Goal: Task Accomplishment & Management: Manage account settings

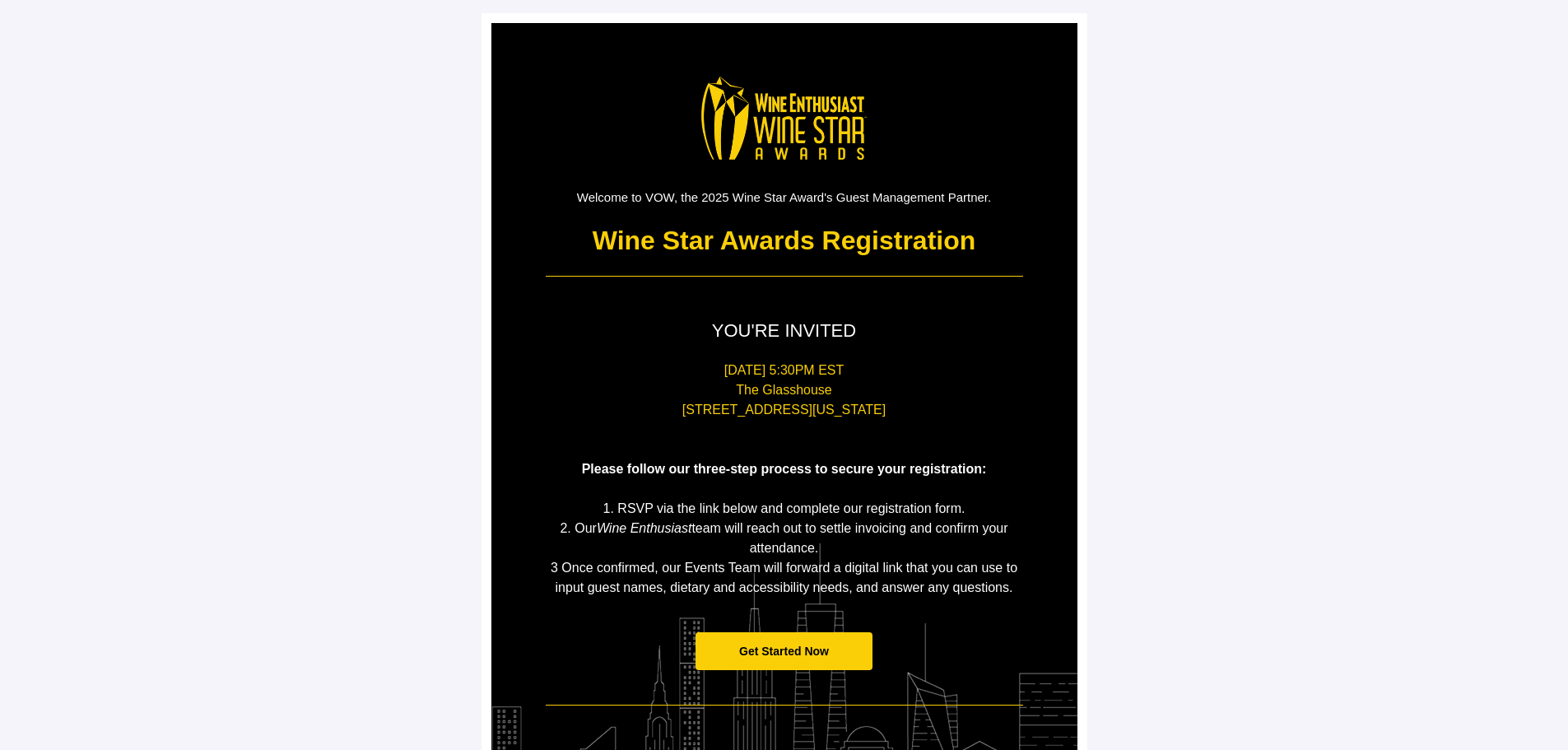
click at [812, 637] on span "Get Started Now" at bounding box center [784, 651] width 177 height 39
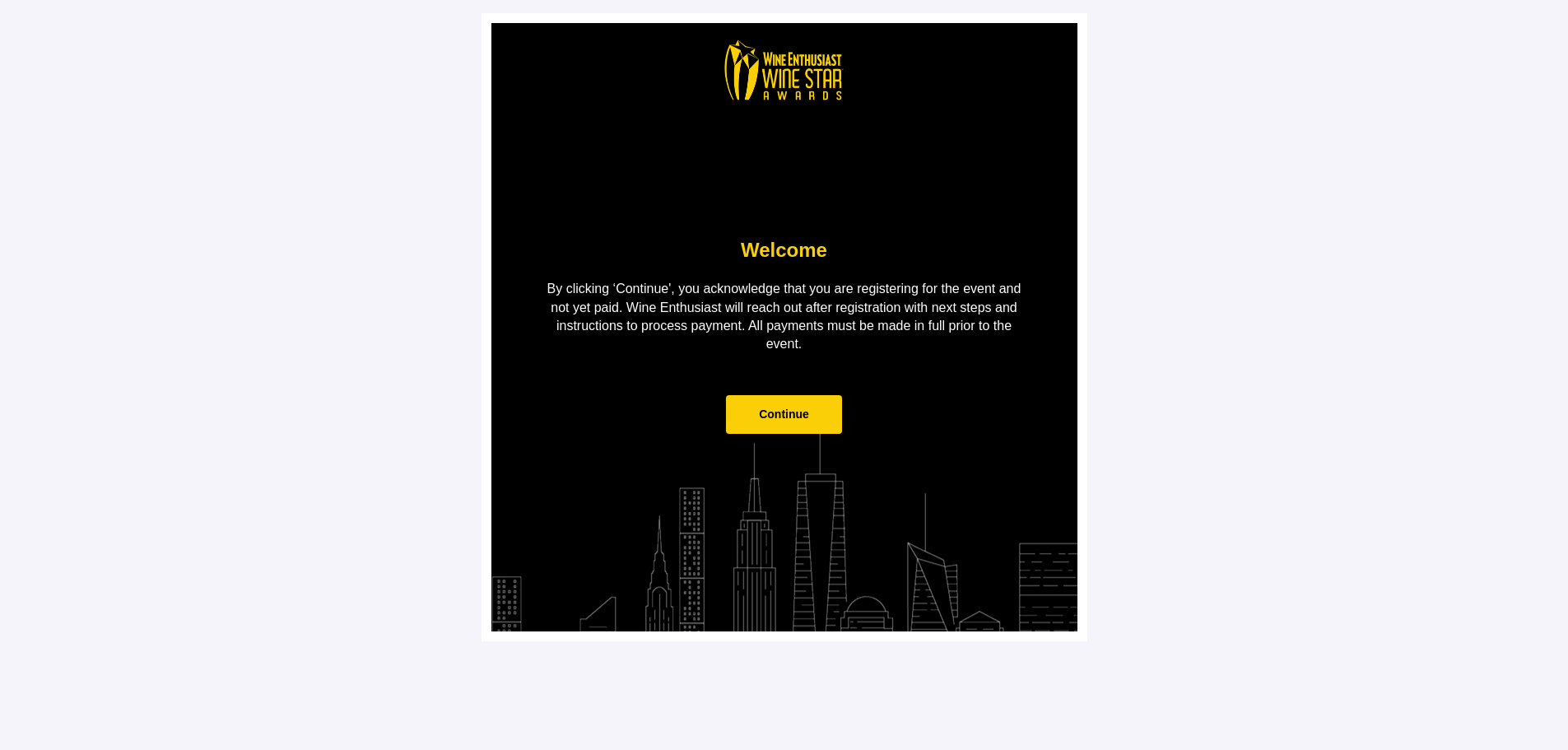
click at [774, 419] on span "Continue" at bounding box center [784, 415] width 50 height 13
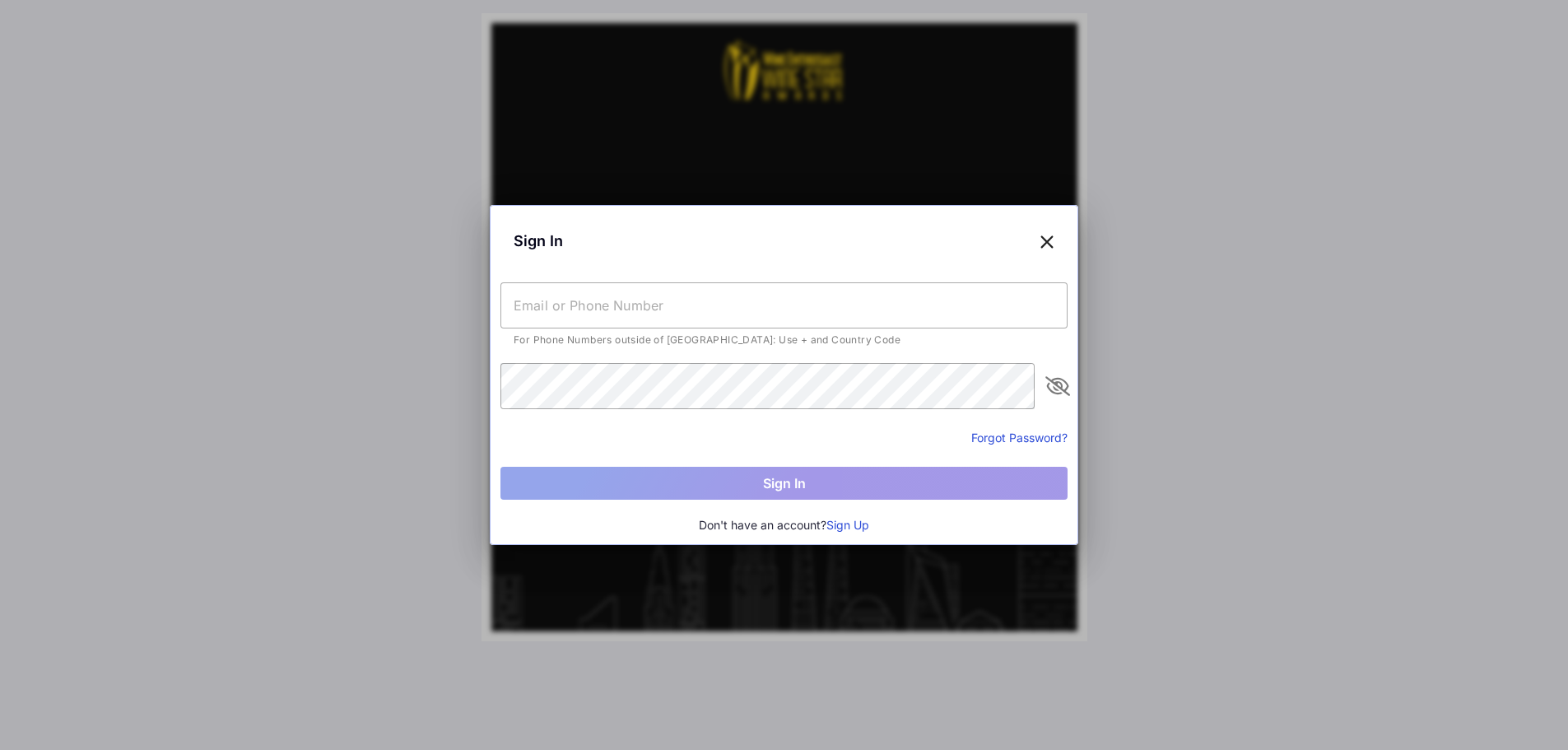
click at [731, 302] on input "text" at bounding box center [784, 305] width 567 height 46
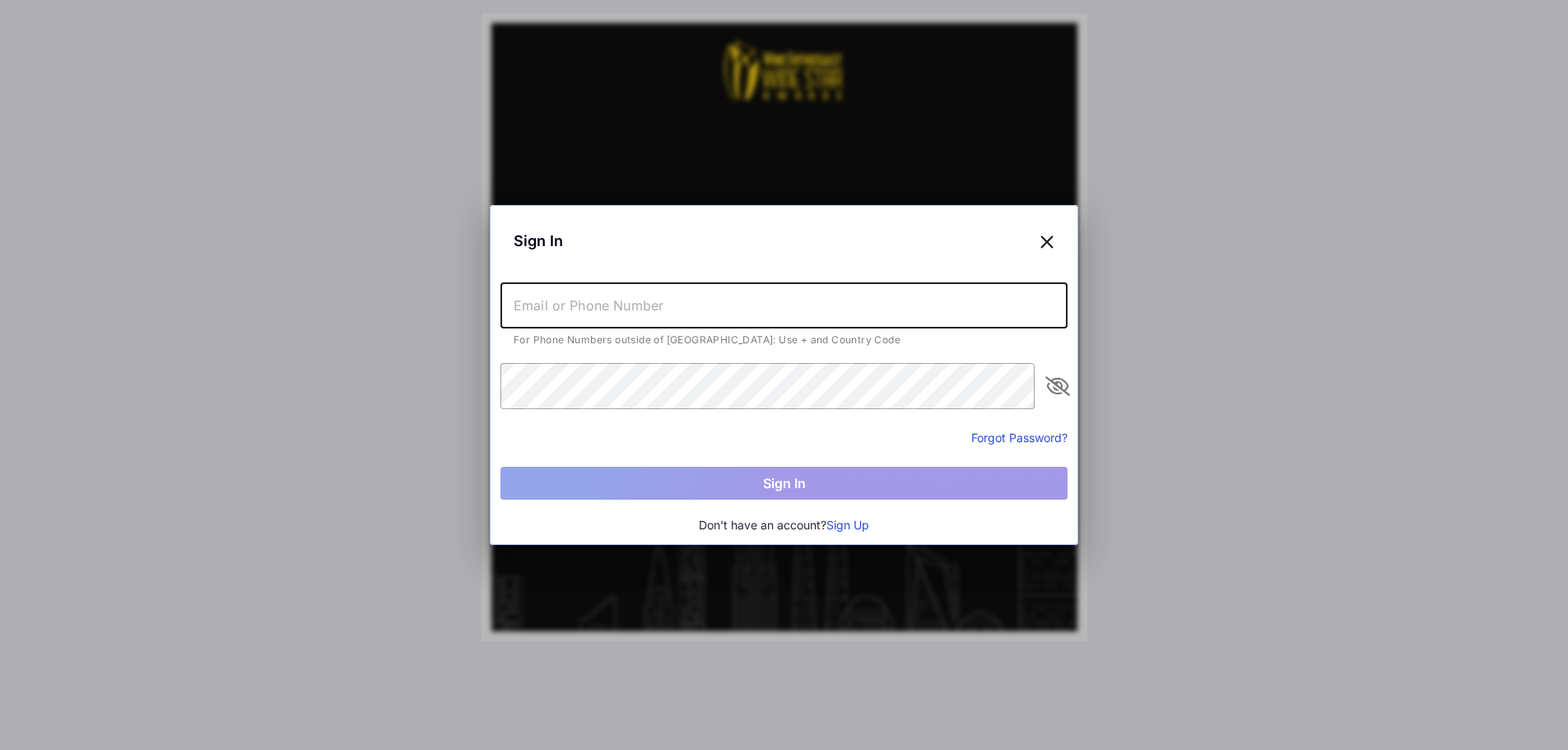
type input "[PERSON_NAME][EMAIL_ADDRESS][PERSON_NAME][DOMAIN_NAME]"
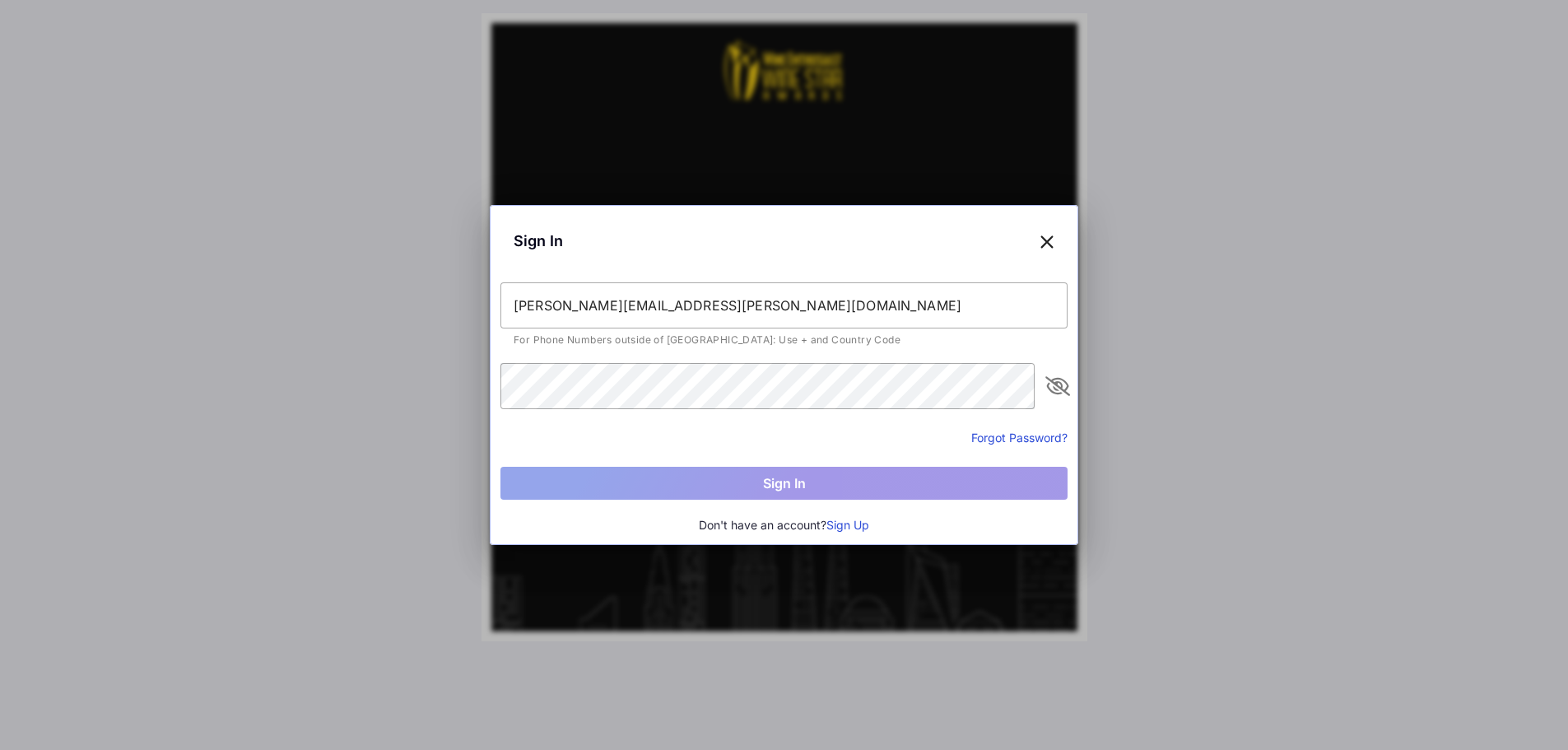
click at [1036, 230] on div "Sign In" at bounding box center [784, 240] width 567 height 50
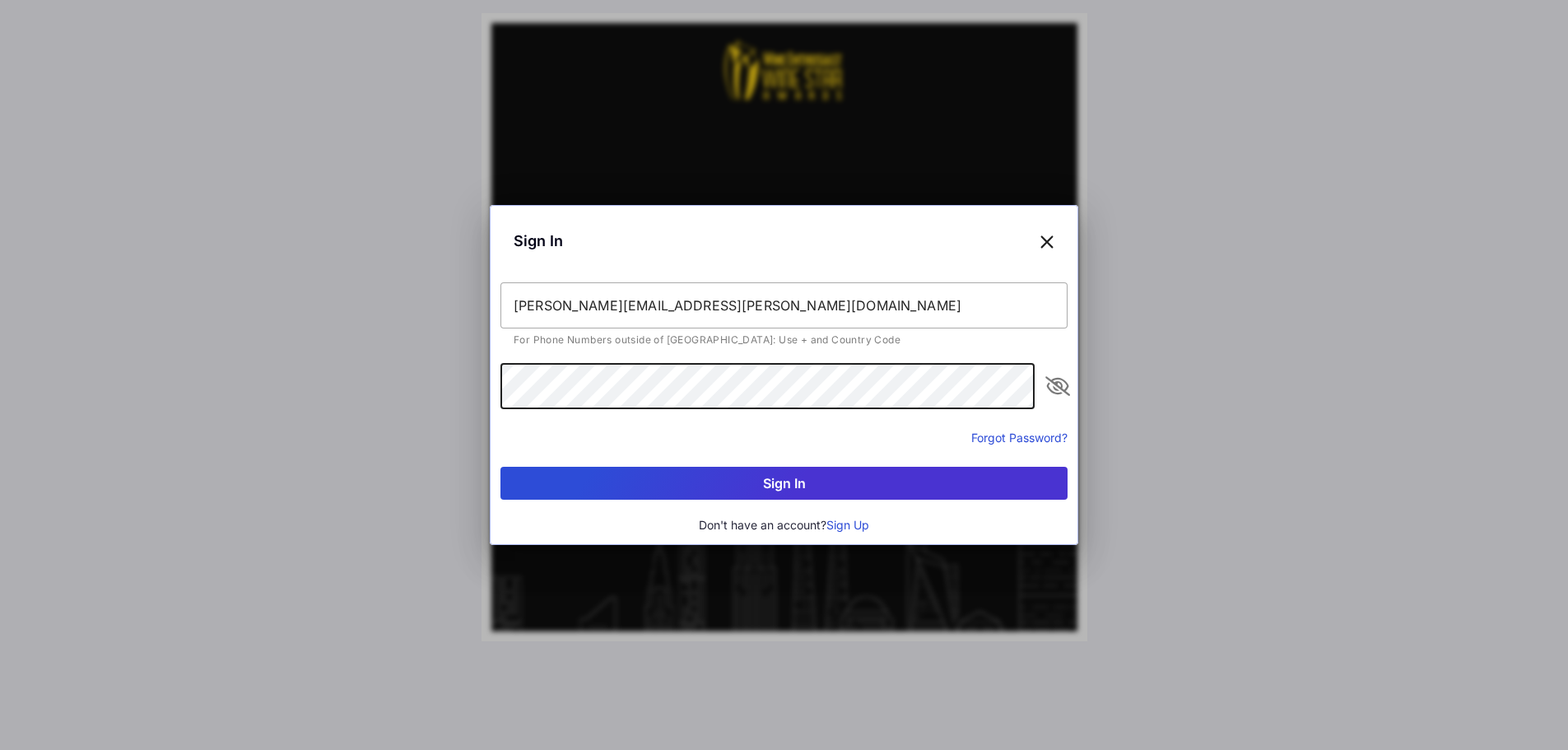
click at [1067, 384] on icon "appended action" at bounding box center [1057, 385] width 20 height 20
click at [242, 383] on div "Sign In [PERSON_NAME][EMAIL_ADDRESS][PERSON_NAME][DOMAIN_NAME] For Phone Number…" at bounding box center [784, 375] width 1568 height 750
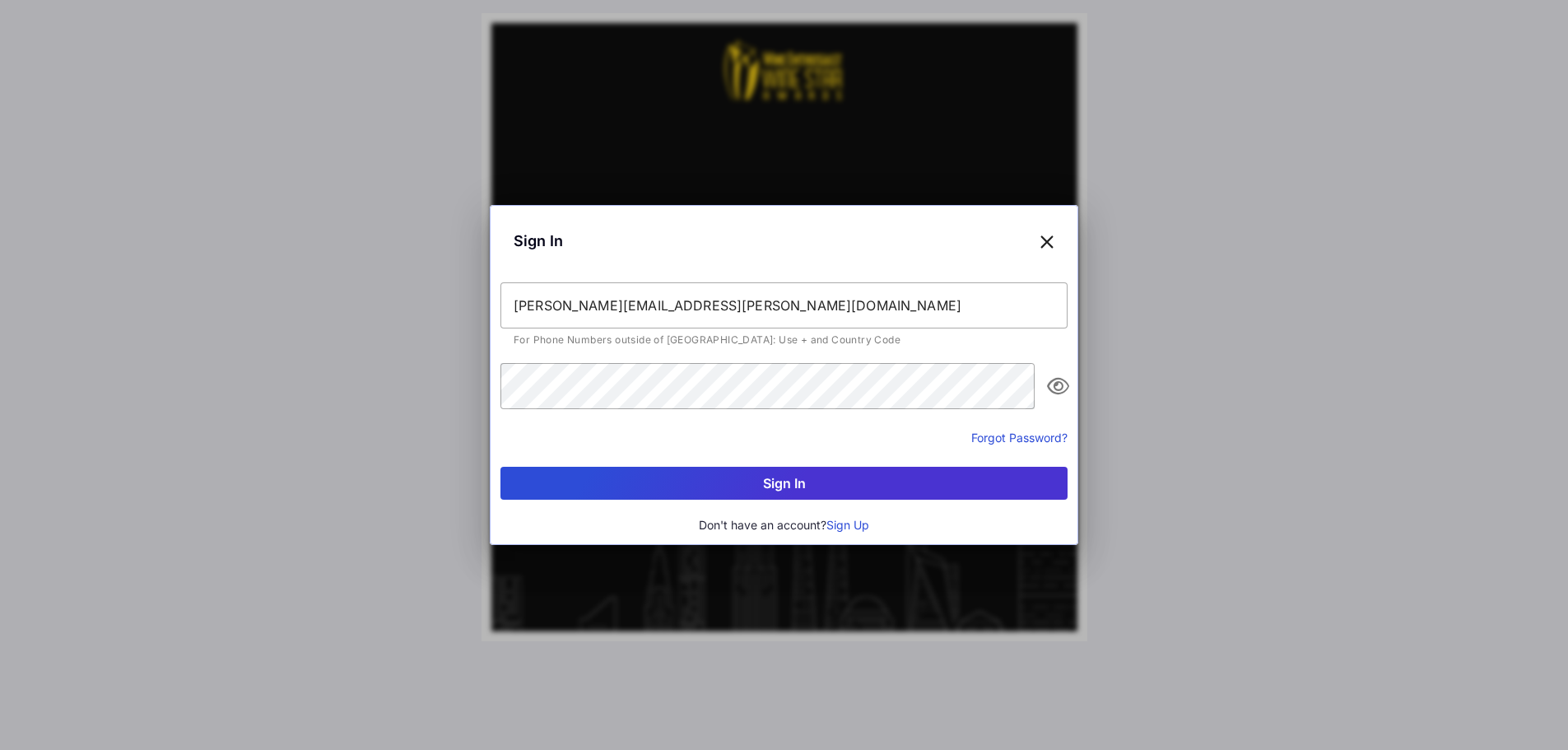
click at [849, 481] on button "Sign In" at bounding box center [784, 482] width 567 height 33
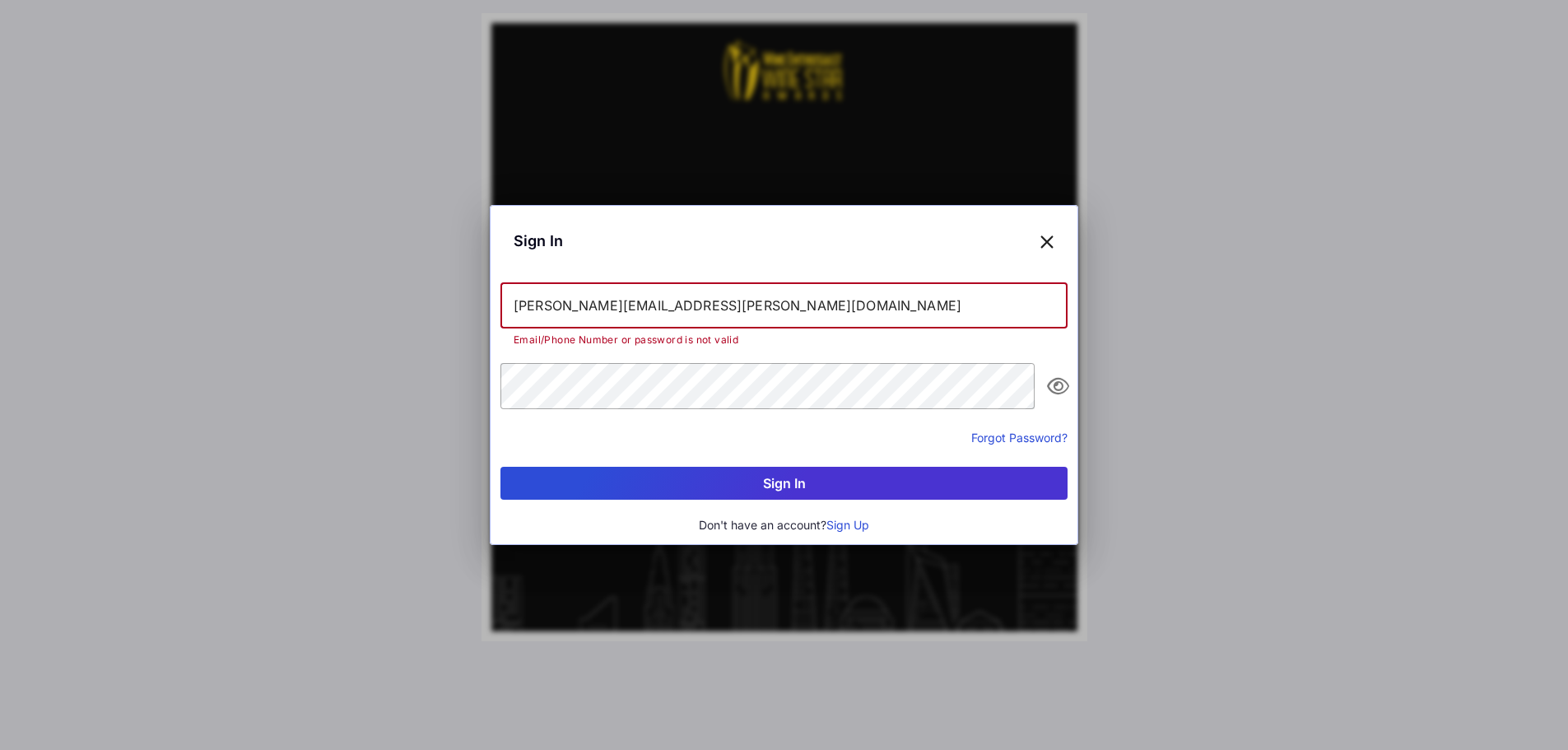
click at [712, 290] on input "[PERSON_NAME][EMAIL_ADDRESS][PERSON_NAME][DOMAIN_NAME]" at bounding box center [784, 305] width 567 height 46
click at [733, 293] on input "[PERSON_NAME][EMAIL_ADDRESS][PERSON_NAME][DOMAIN_NAME]" at bounding box center [784, 305] width 567 height 46
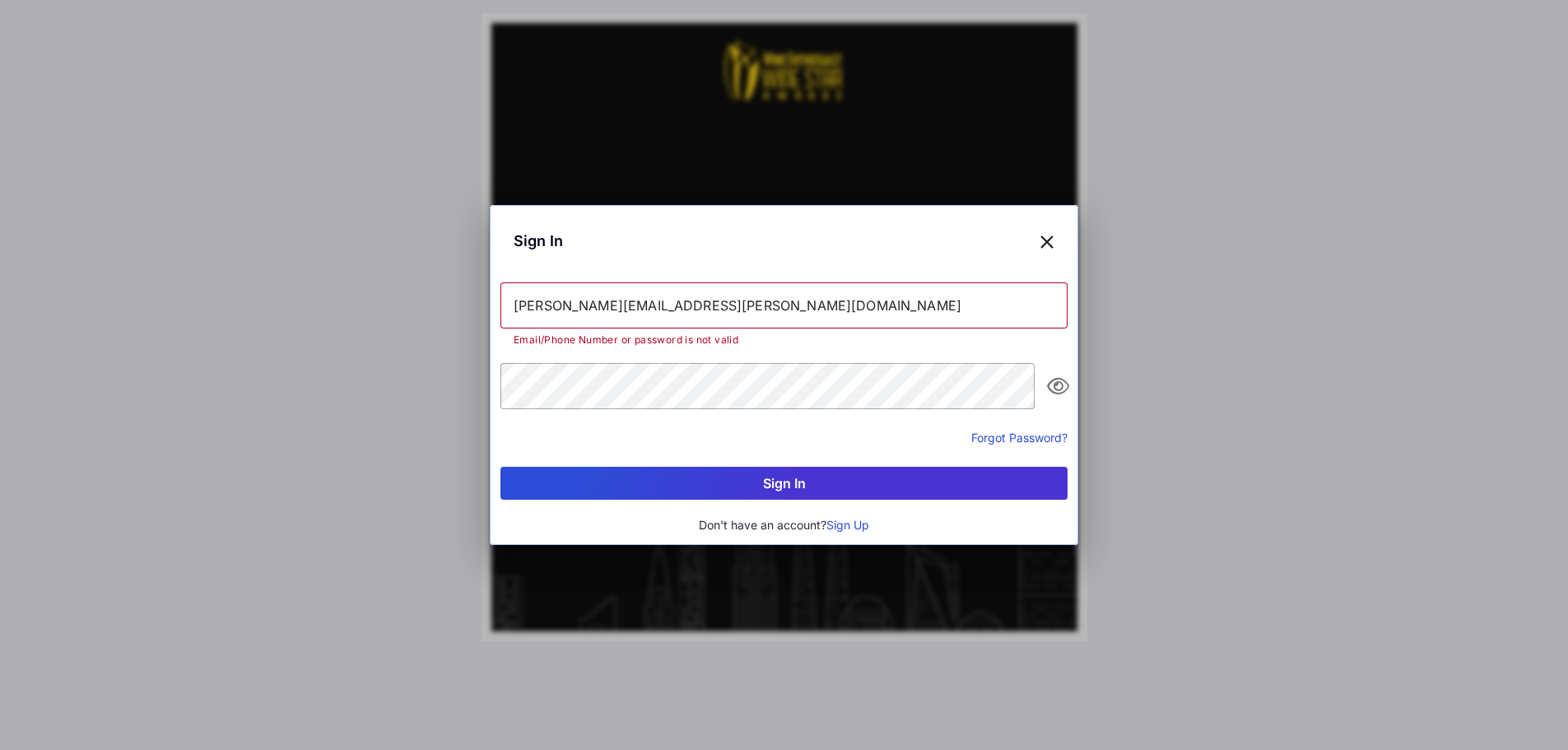
click at [989, 434] on button "Forgot Password?" at bounding box center [1019, 437] width 96 height 17
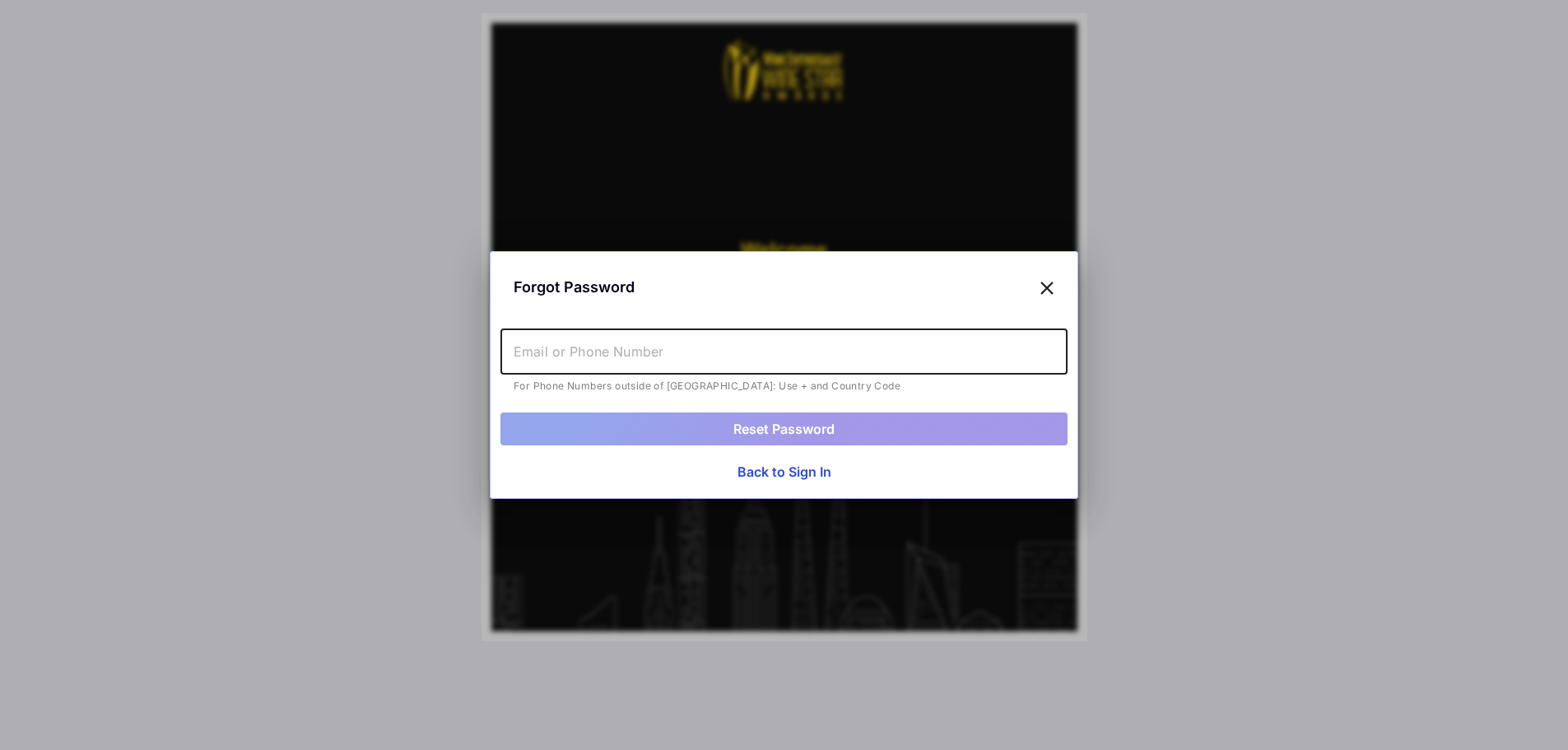
click at [720, 346] on input "text" at bounding box center [784, 351] width 567 height 46
type input "[PERSON_NAME][EMAIL_ADDRESS][PERSON_NAME][DOMAIN_NAME]"
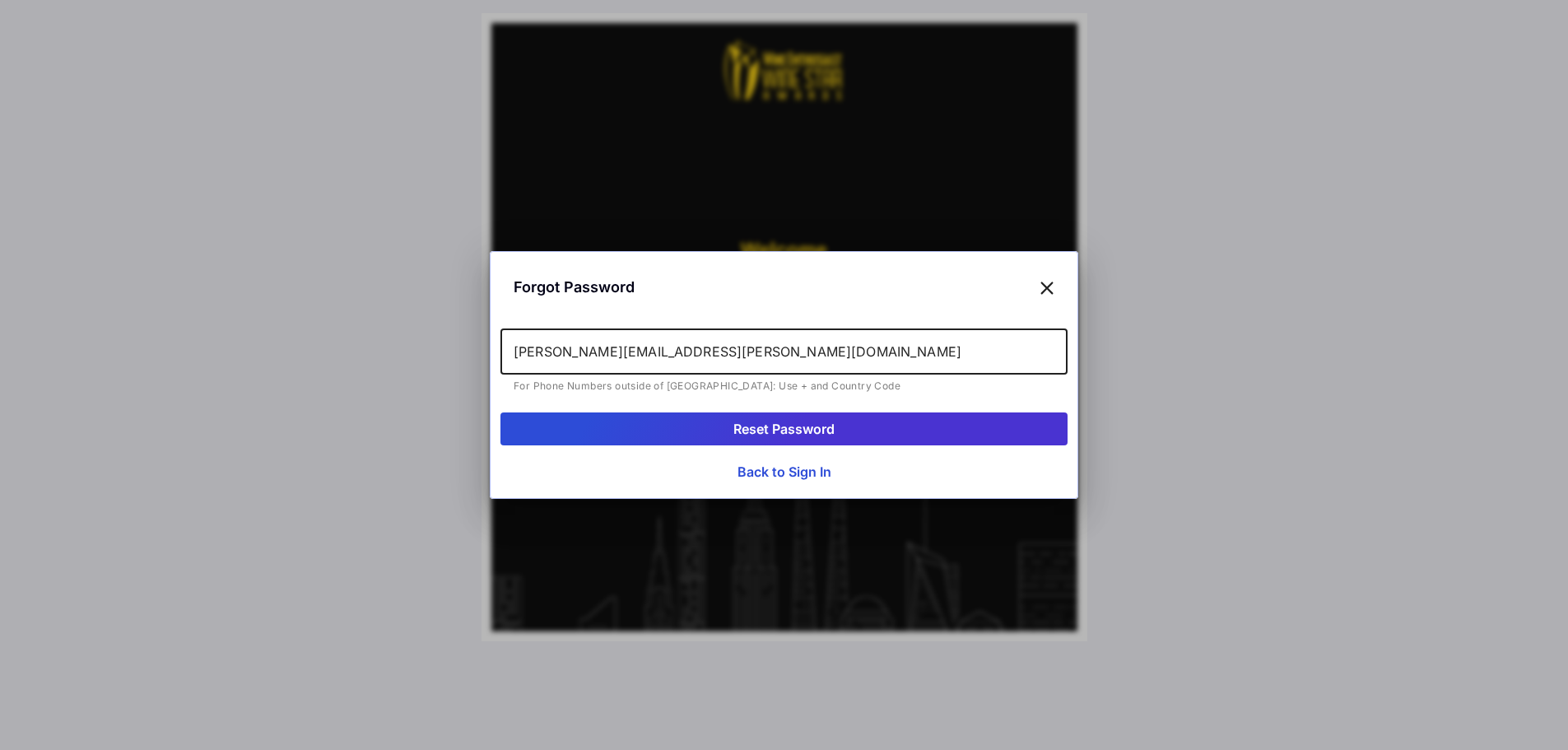
click at [701, 440] on button "Reset Password" at bounding box center [784, 429] width 567 height 33
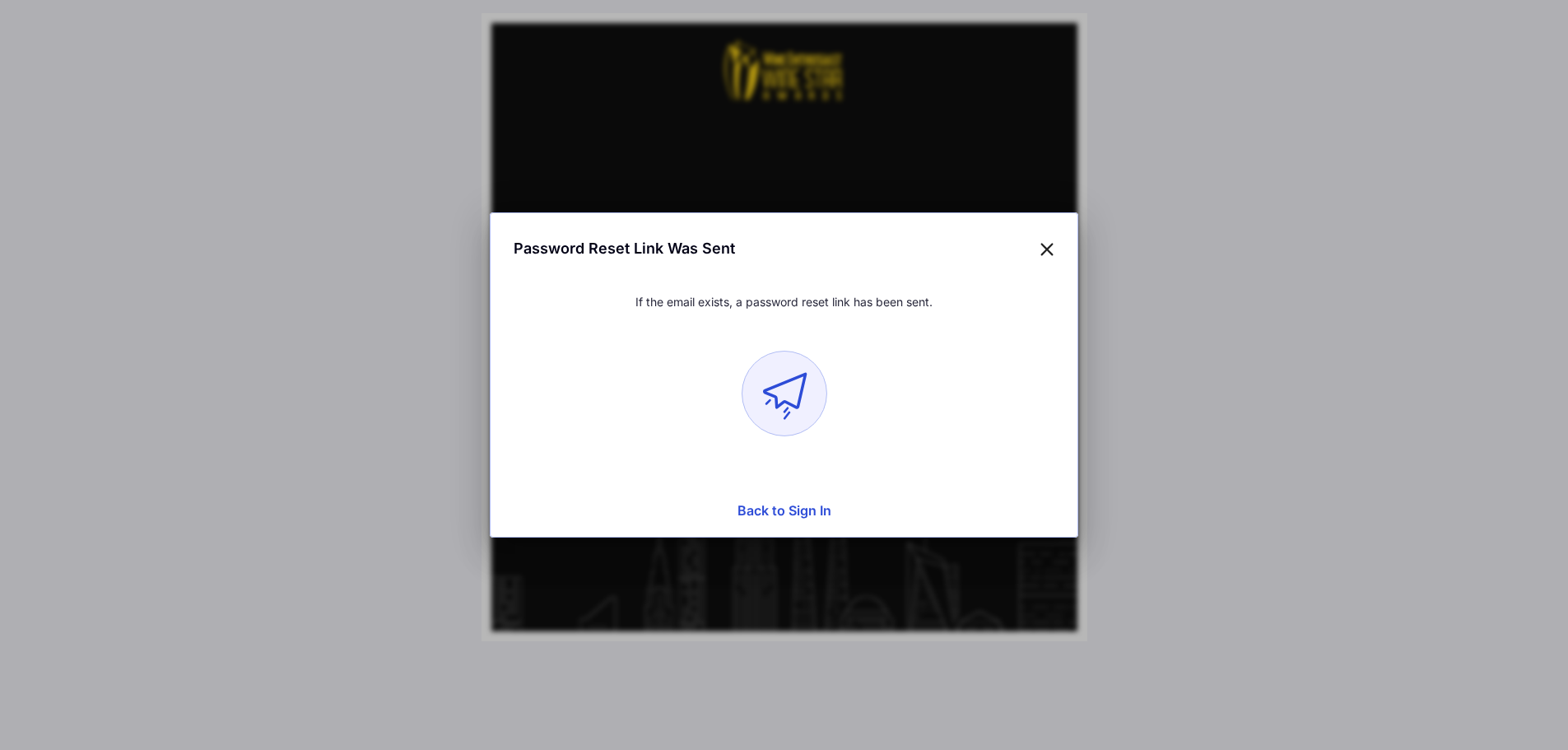
click at [1047, 257] on icon at bounding box center [1047, 248] width 15 height 24
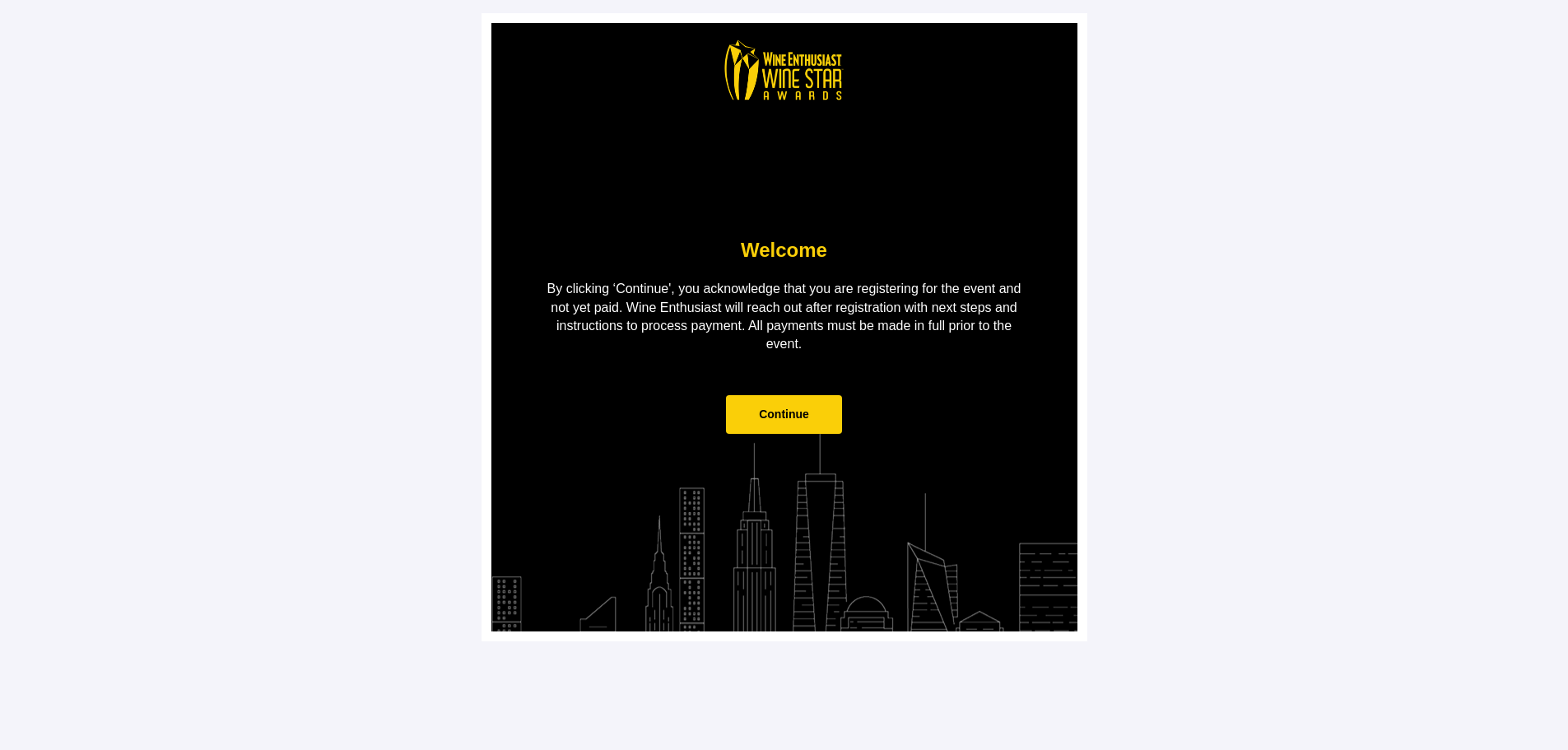
click at [811, 408] on span "Continue" at bounding box center [784, 414] width 116 height 39
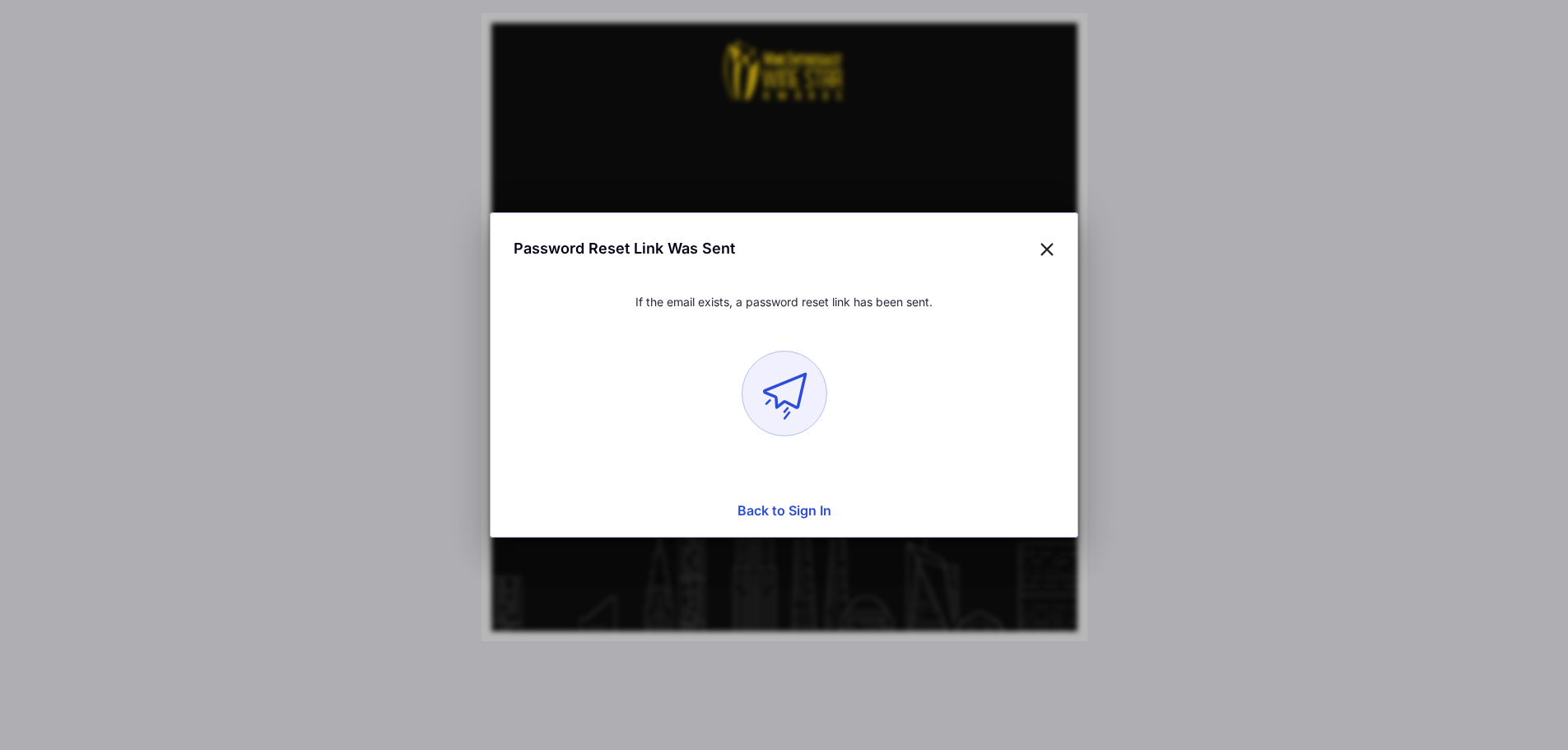
click at [1053, 255] on icon at bounding box center [1047, 248] width 15 height 24
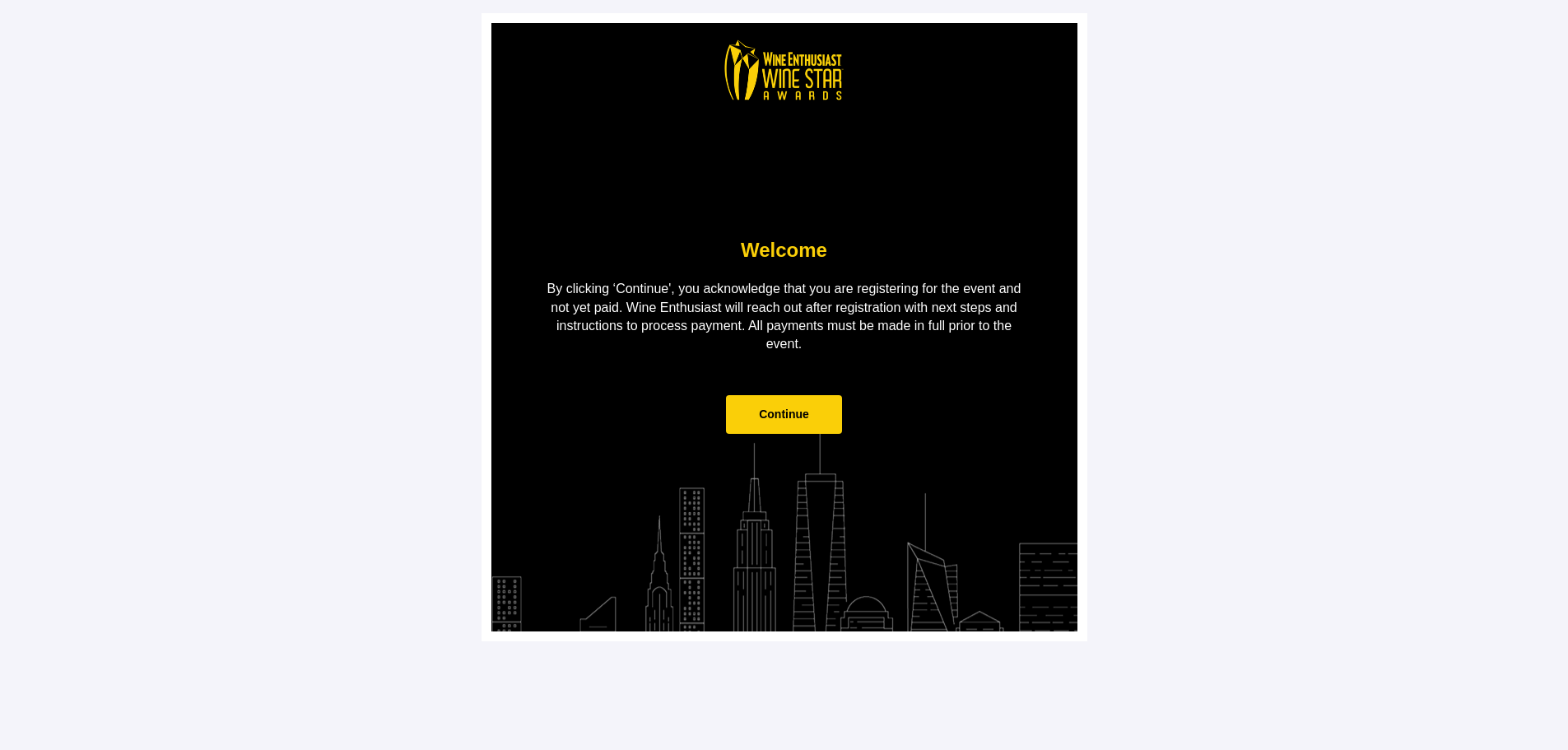
click at [770, 420] on span "Continue" at bounding box center [784, 415] width 50 height 13
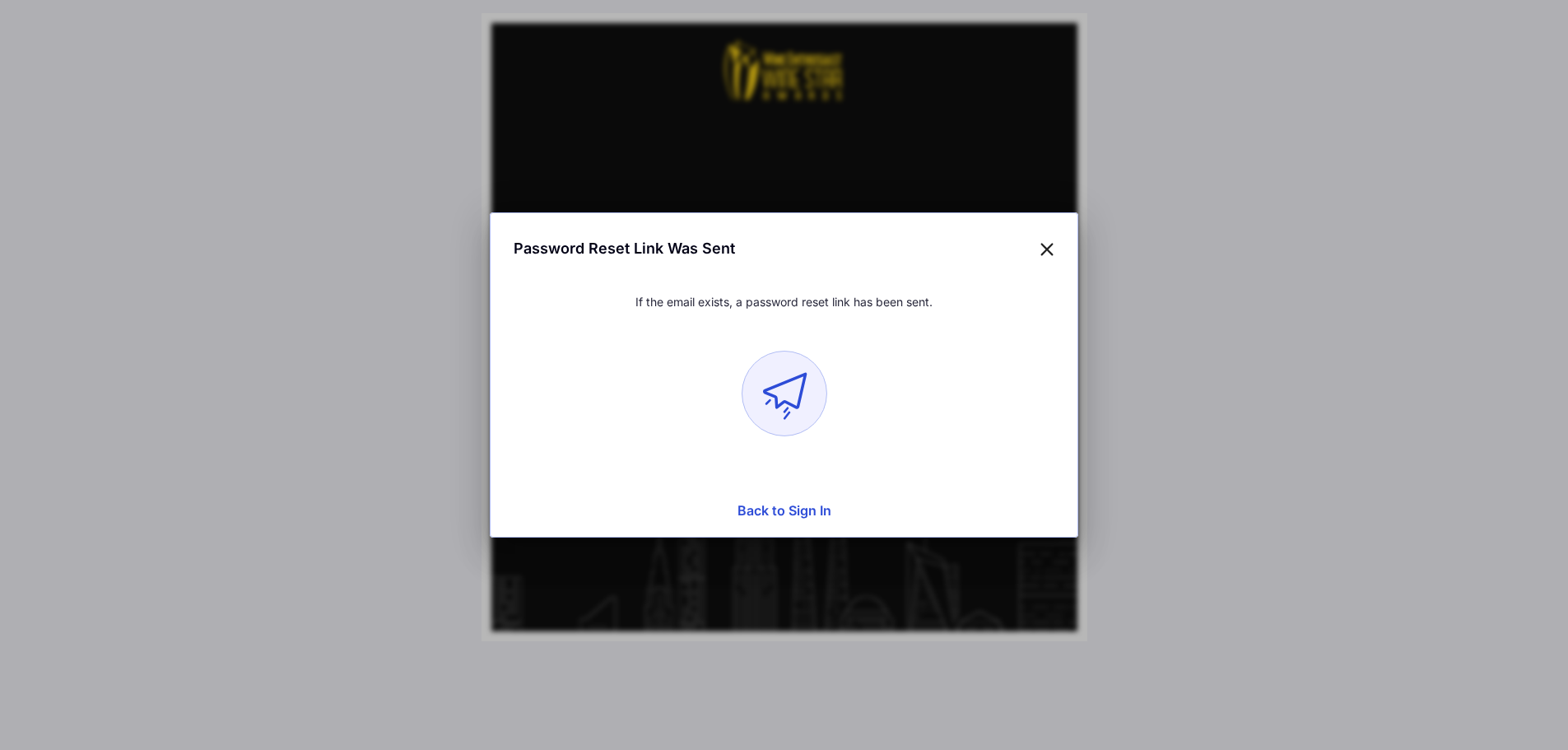
click at [1038, 251] on div "Password Reset Link Was Sent" at bounding box center [784, 248] width 567 height 50
click at [1040, 246] on icon at bounding box center [1047, 248] width 15 height 24
